Goal: Find specific page/section: Find specific page/section

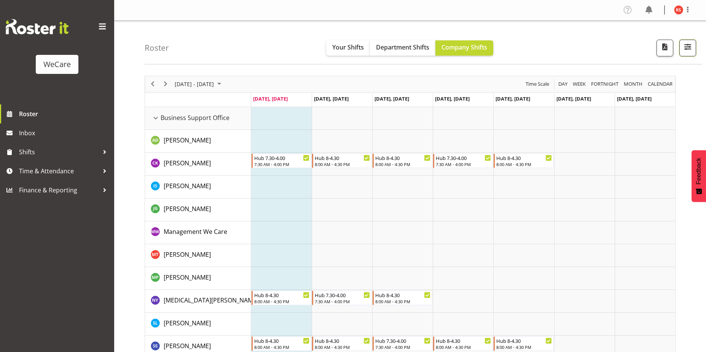
click at [422, 47] on span "button" at bounding box center [688, 47] width 10 height 10
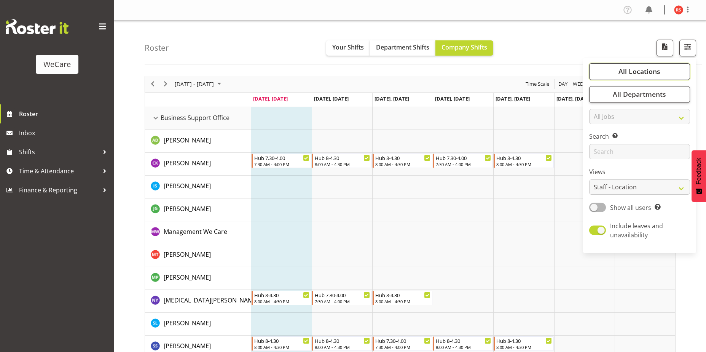
click at [422, 66] on button "All Locations" at bounding box center [639, 71] width 101 height 17
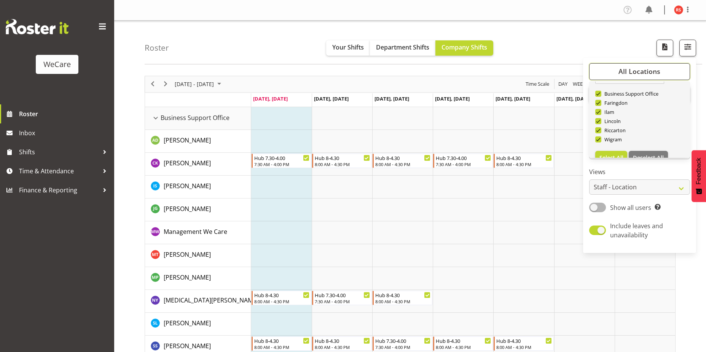
scroll to position [27, 0]
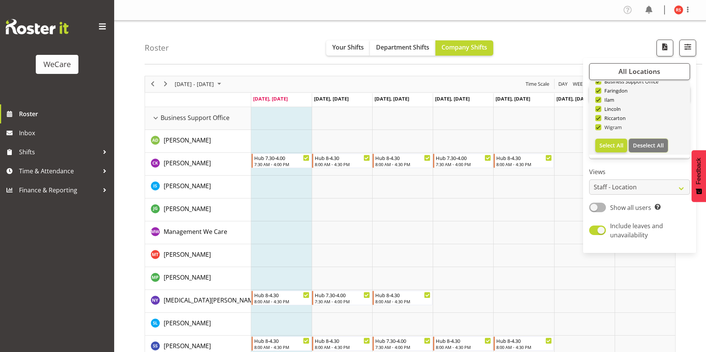
drag, startPoint x: 650, startPoint y: 143, endPoint x: 615, endPoint y: 128, distance: 38.0
click at [422, 143] on span "Deselect All" at bounding box center [648, 145] width 31 height 7
checkbox input "false"
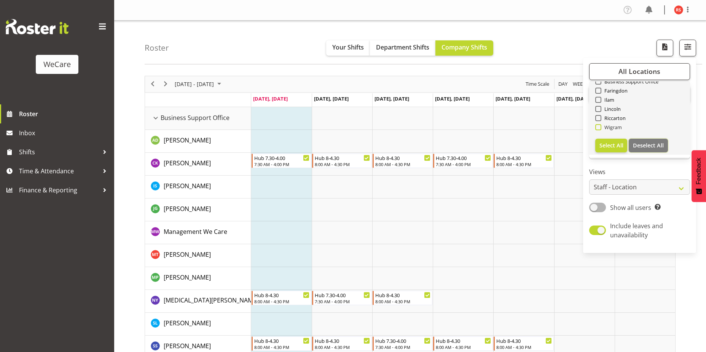
checkbox input "false"
click at [422, 128] on span "Wigram" at bounding box center [611, 127] width 21 height 6
click at [422, 128] on input "Wigram" at bounding box center [597, 126] width 5 height 5
checkbox input "true"
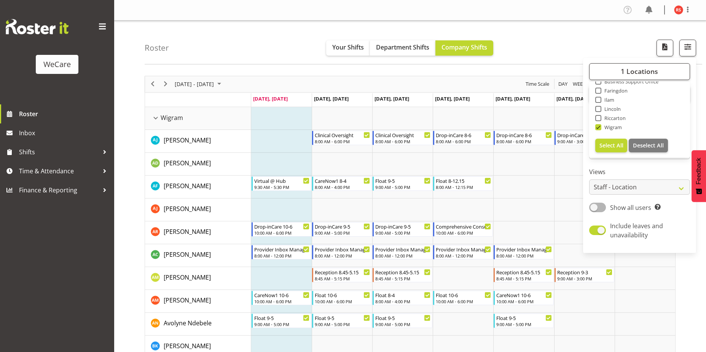
click at [422, 40] on div "Roster Your Shifts Department Shifts Company Shifts 1 Locations Clear Business …" at bounding box center [424, 43] width 558 height 44
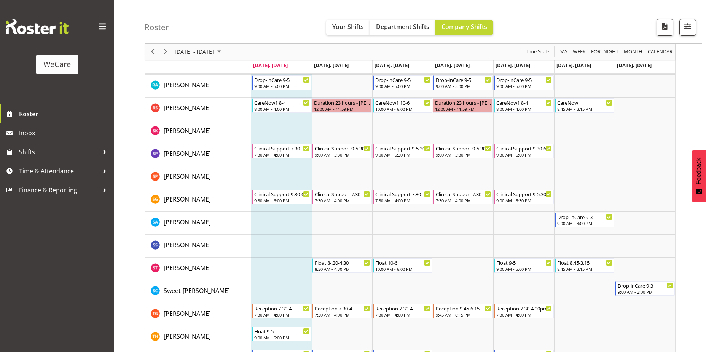
scroll to position [2912, 0]
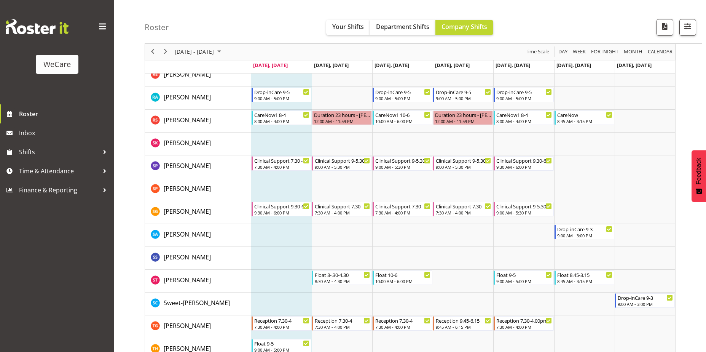
click at [422, 32] on div "Roster Your Shifts Department Shifts Company Shifts 1 Locations Clear Business …" at bounding box center [424, 22] width 558 height 44
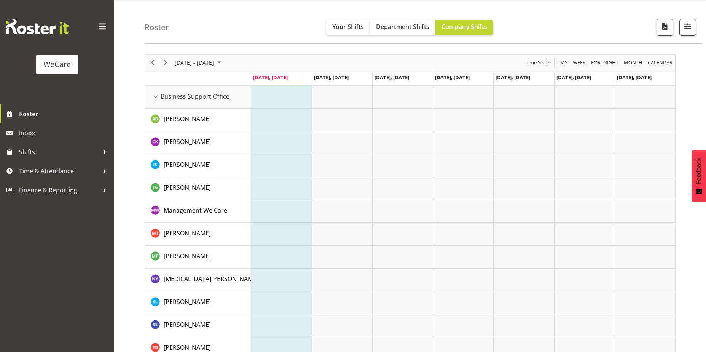
scroll to position [0, 0]
